Goal: Task Accomplishment & Management: Manage account settings

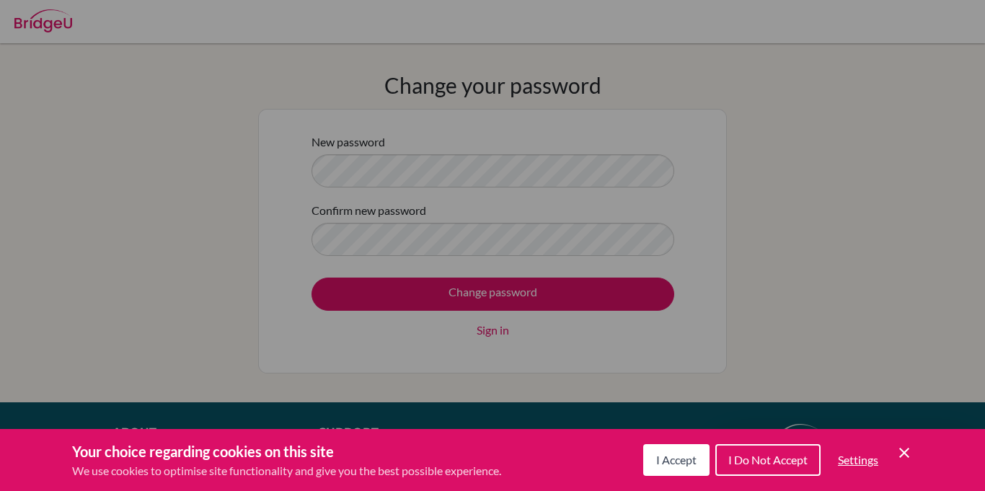
click at [687, 459] on span "I Accept" at bounding box center [676, 460] width 40 height 14
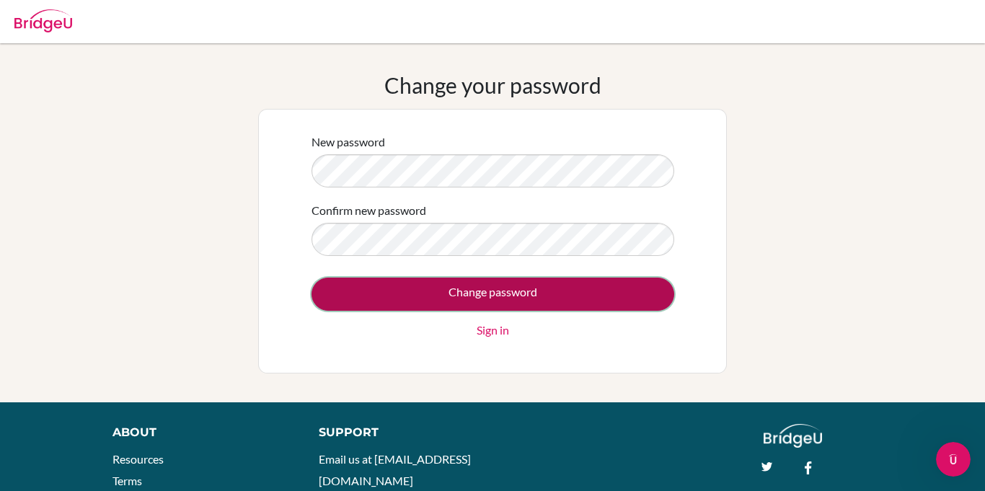
click at [397, 296] on input "Change password" at bounding box center [493, 294] width 363 height 33
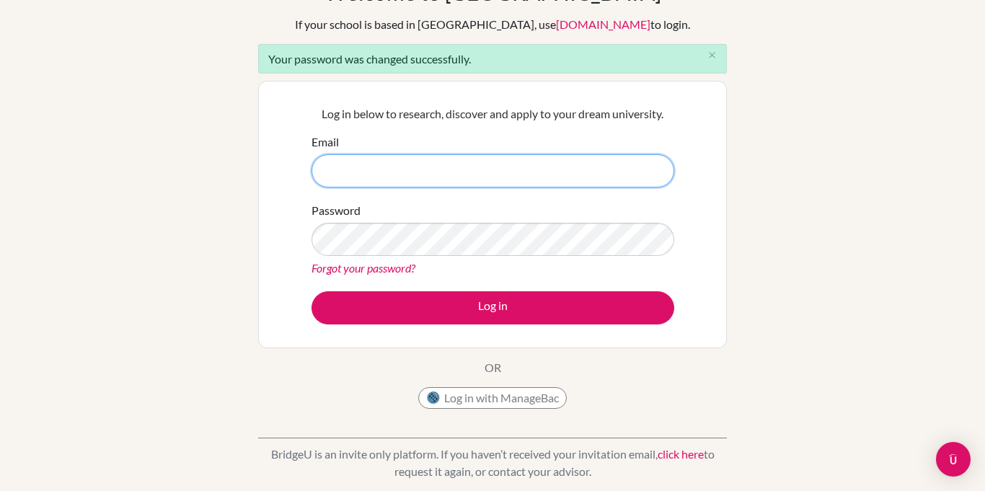
scroll to position [94, 0]
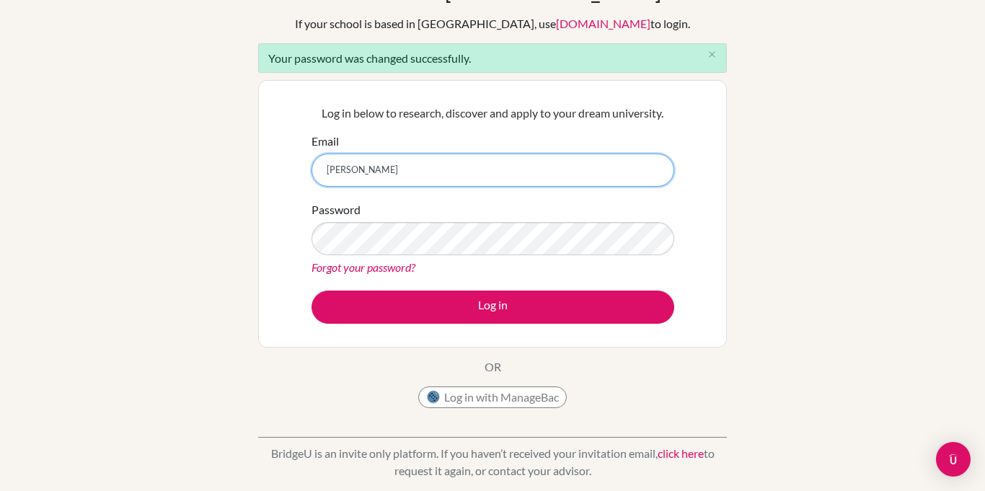
type input "joseandresba@amschool.org"
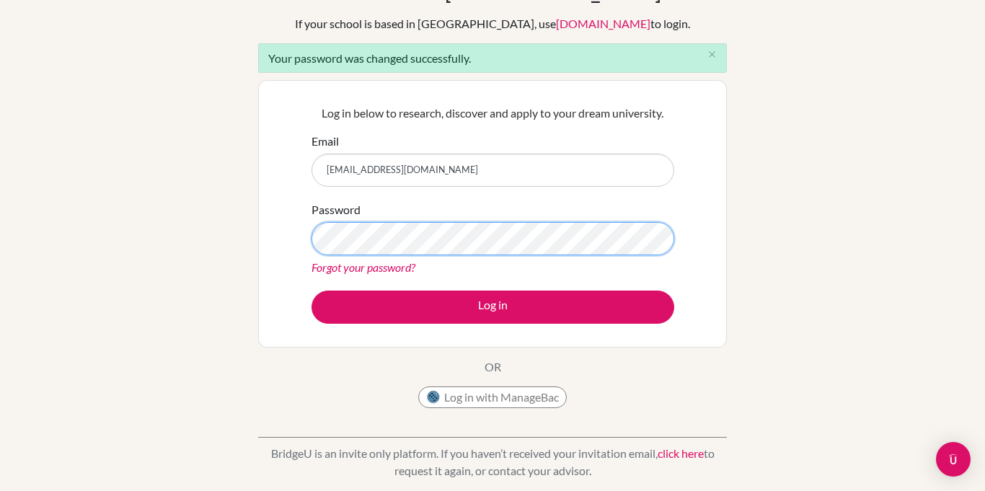
click at [312, 291] on button "Log in" at bounding box center [493, 307] width 363 height 33
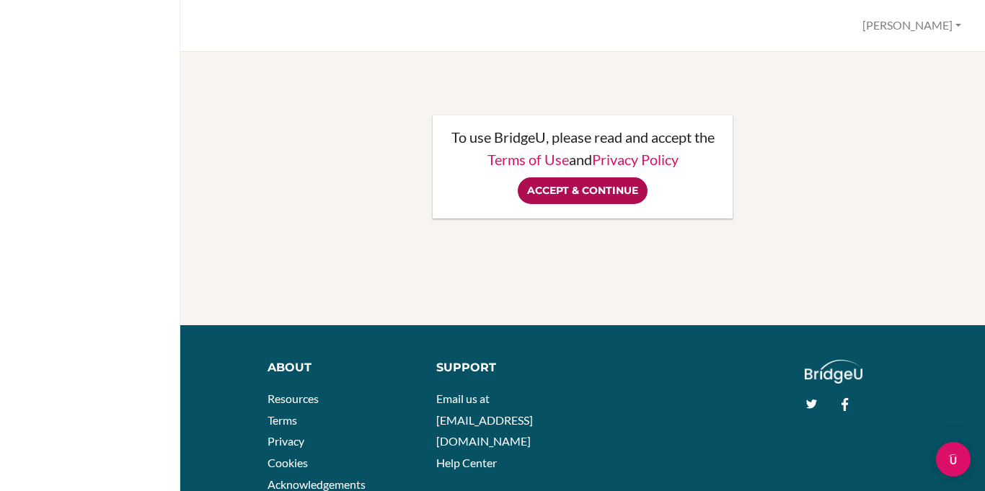
click at [578, 189] on input "Accept & Continue" at bounding box center [583, 190] width 130 height 27
